Goal: Navigation & Orientation: Find specific page/section

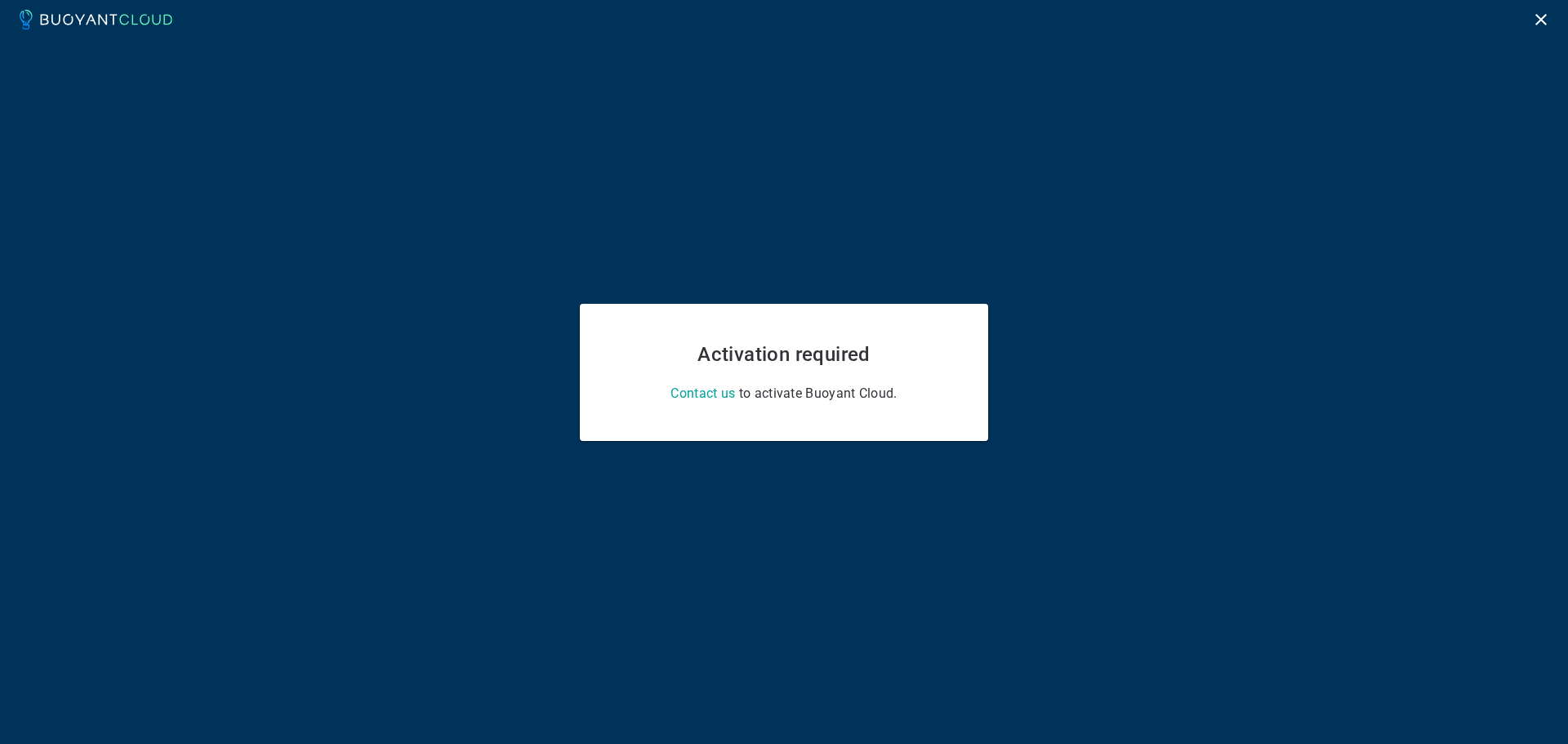
click at [106, 21] on icon at bounding box center [102, 18] width 9 height 11
click at [1545, 22] on icon "Logout" at bounding box center [1540, 19] width 19 height 19
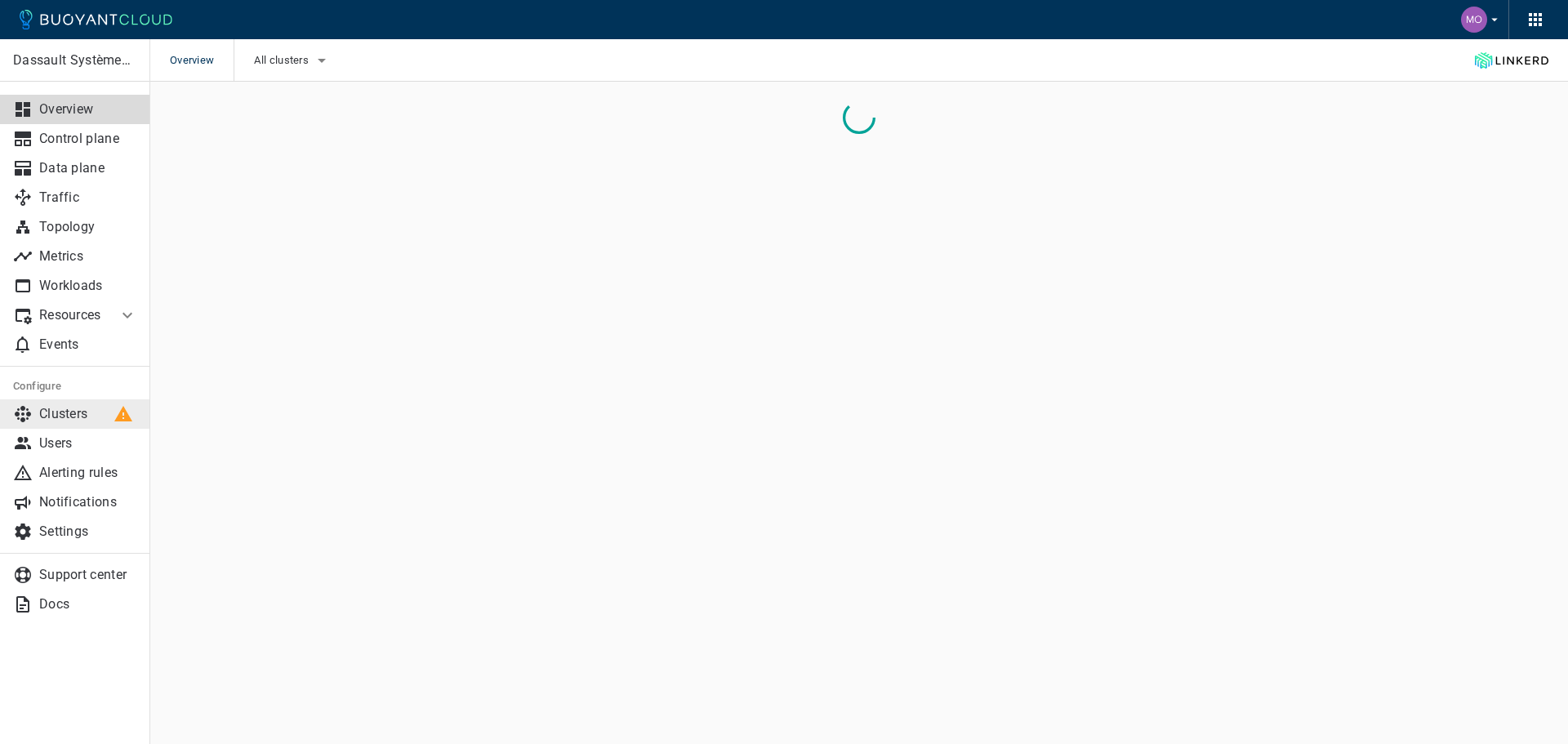
click at [87, 409] on p "Clusters" at bounding box center [88, 413] width 98 height 16
